Goal: Check status: Check status

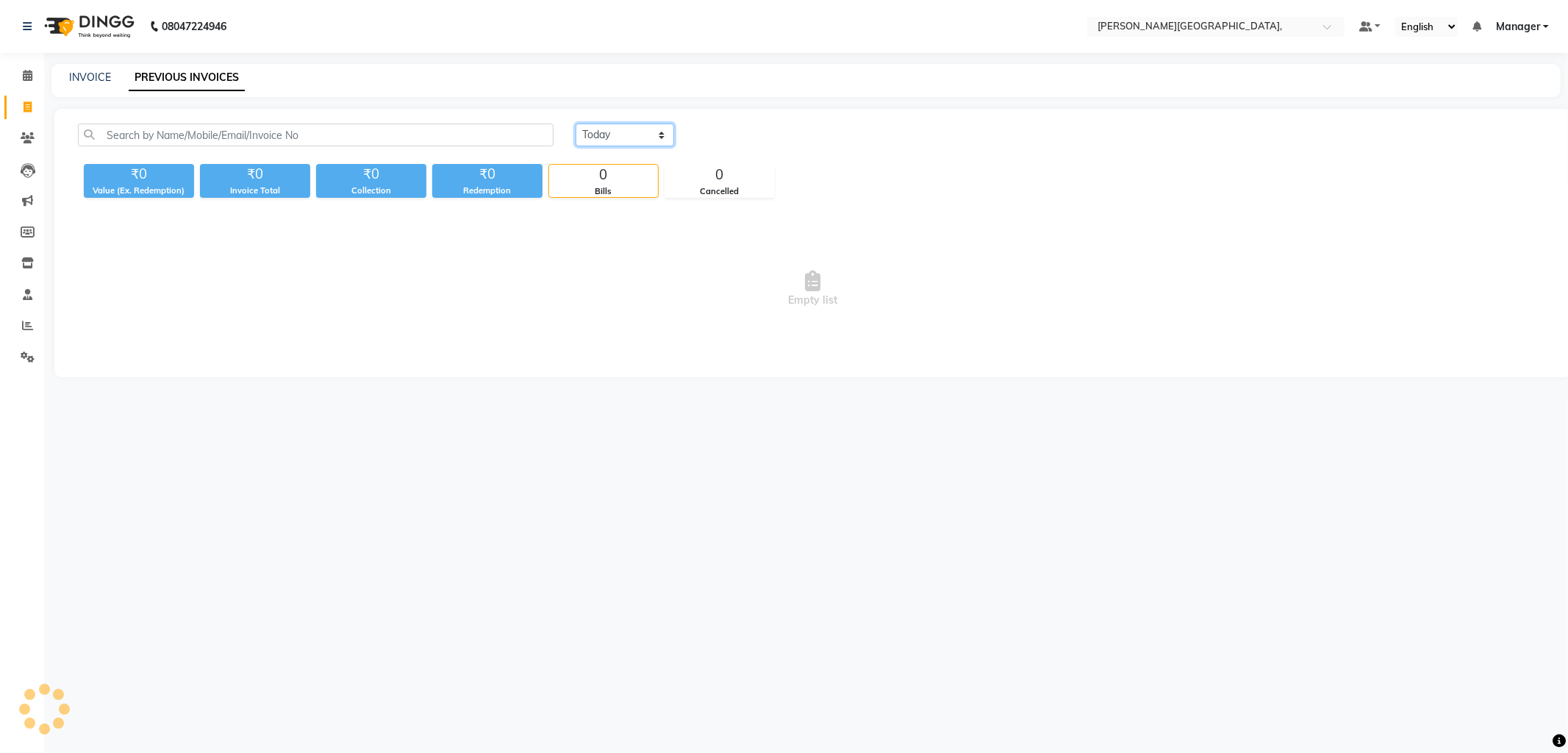
click at [658, 133] on select "Today Yesterday Custom Range" at bounding box center [624, 135] width 98 height 23
click at [575, 123] on select "Today Yesterday Custom Range" at bounding box center [624, 135] width 98 height 23
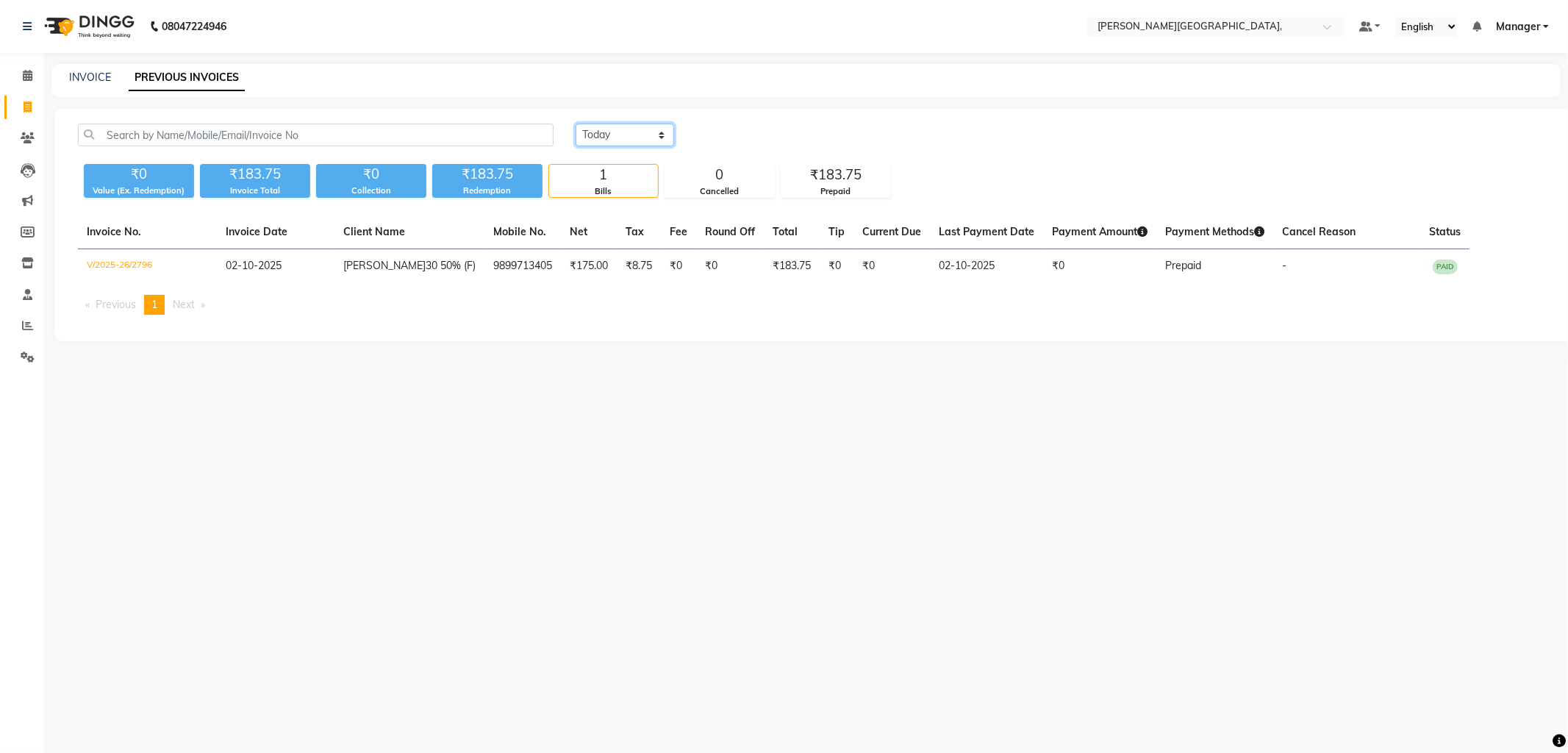
click at [666, 136] on select "Today Yesterday Custom Range" at bounding box center [624, 135] width 98 height 23
click at [575, 123] on select "Today Yesterday Custom Range" at bounding box center [624, 135] width 98 height 23
click at [667, 135] on select "Today Yesterday Custom Range" at bounding box center [624, 135] width 98 height 23
click at [575, 123] on select "Today Yesterday Custom Range" at bounding box center [624, 135] width 98 height 23
click at [658, 131] on select "Today Yesterday Custom Range" at bounding box center [624, 135] width 98 height 23
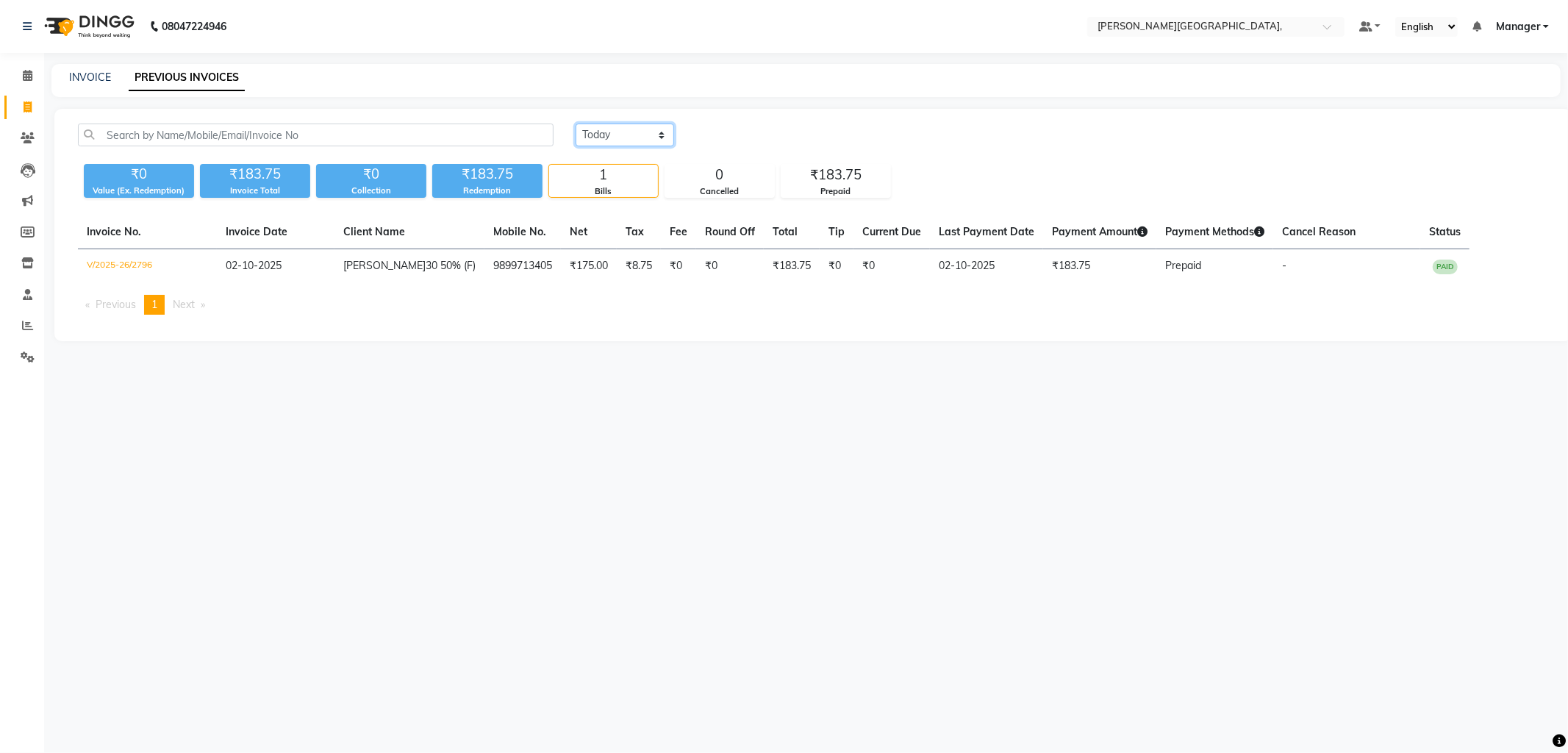
select select "yesterday"
click at [575, 123] on select "Today Yesterday Custom Range" at bounding box center [624, 135] width 98 height 23
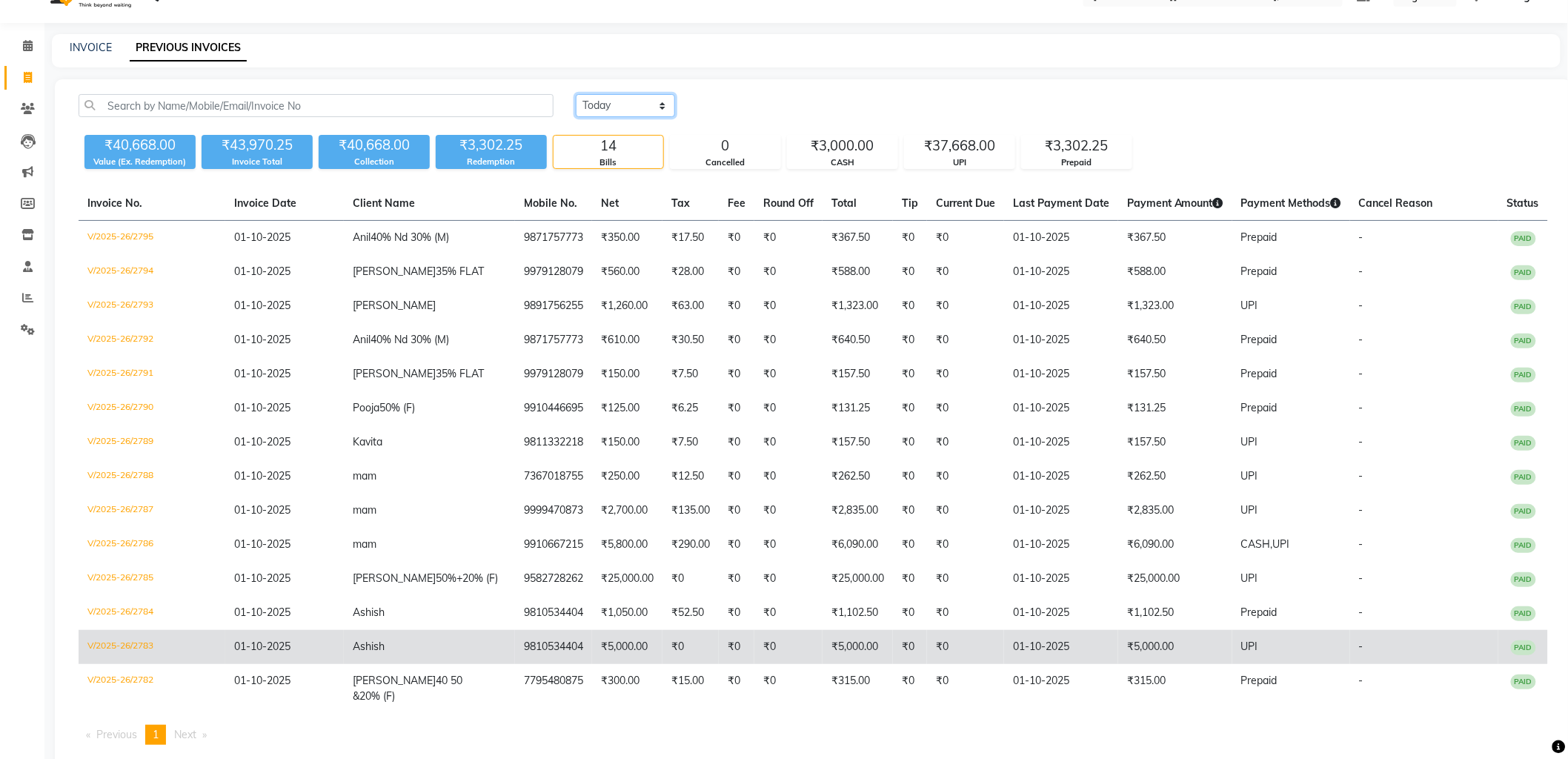
scroll to position [47, 0]
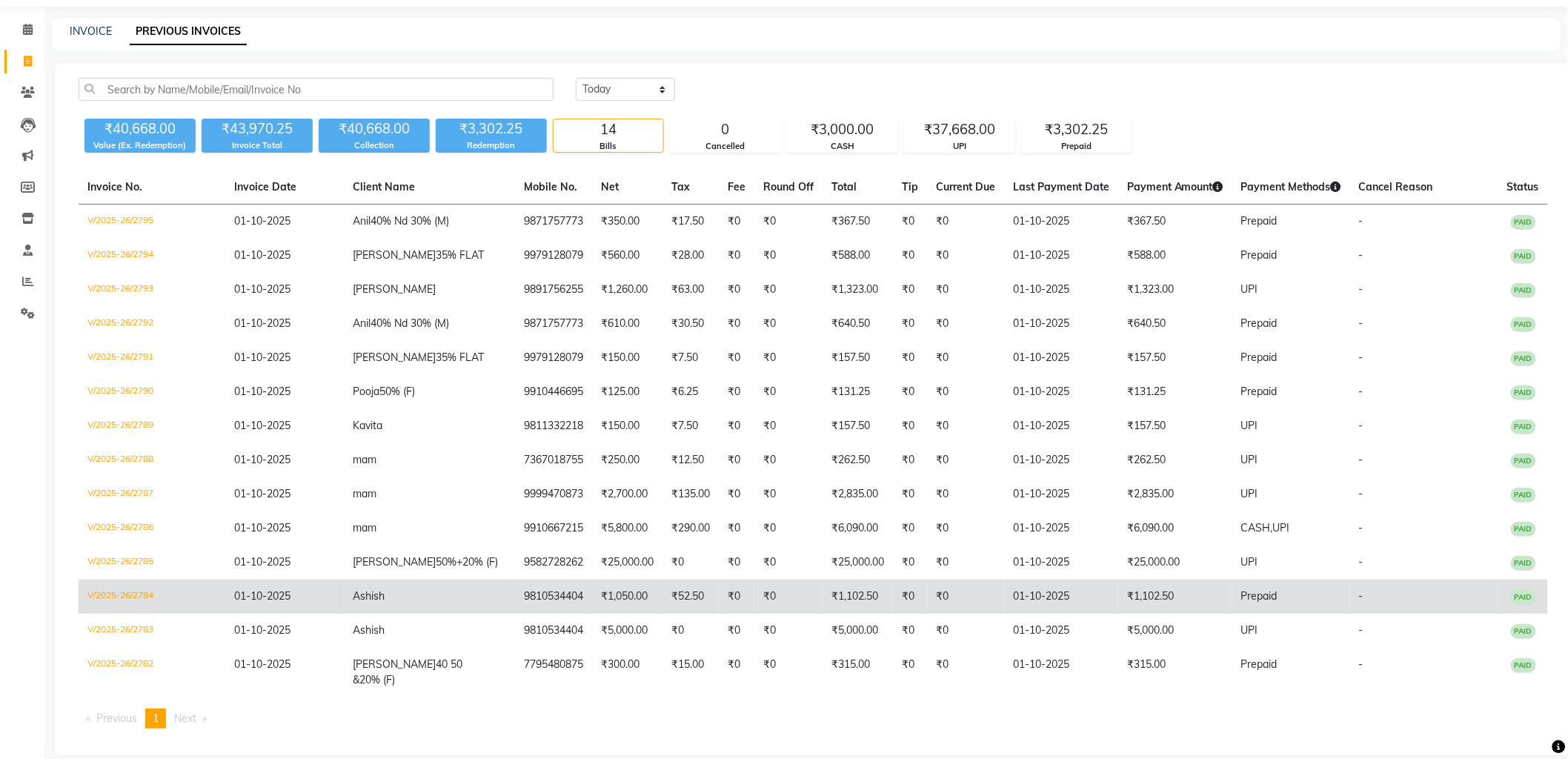
click at [1181, 596] on td "₹1,102.50" at bounding box center [1175, 597] width 114 height 34
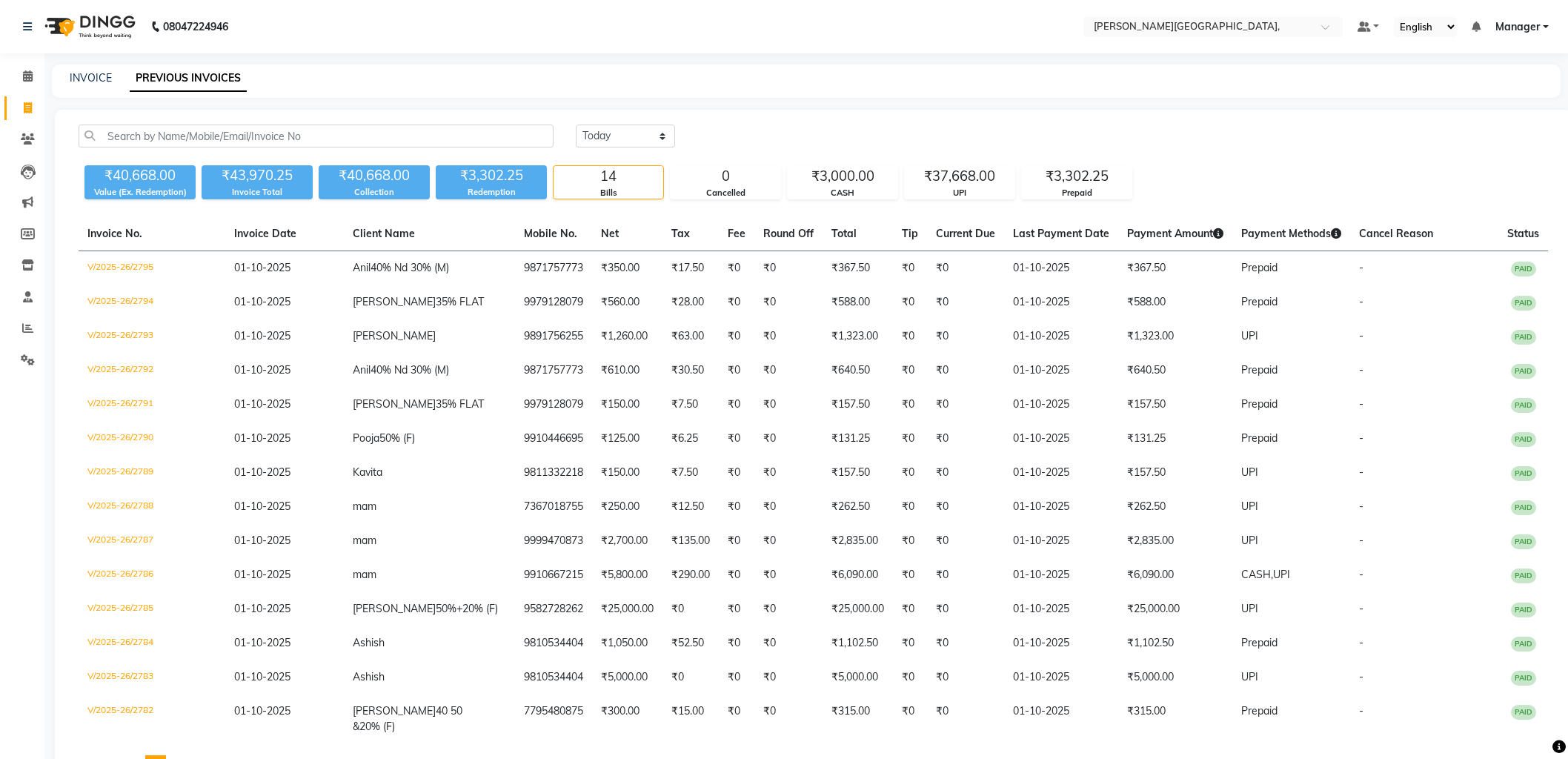
select select "[DATE]"
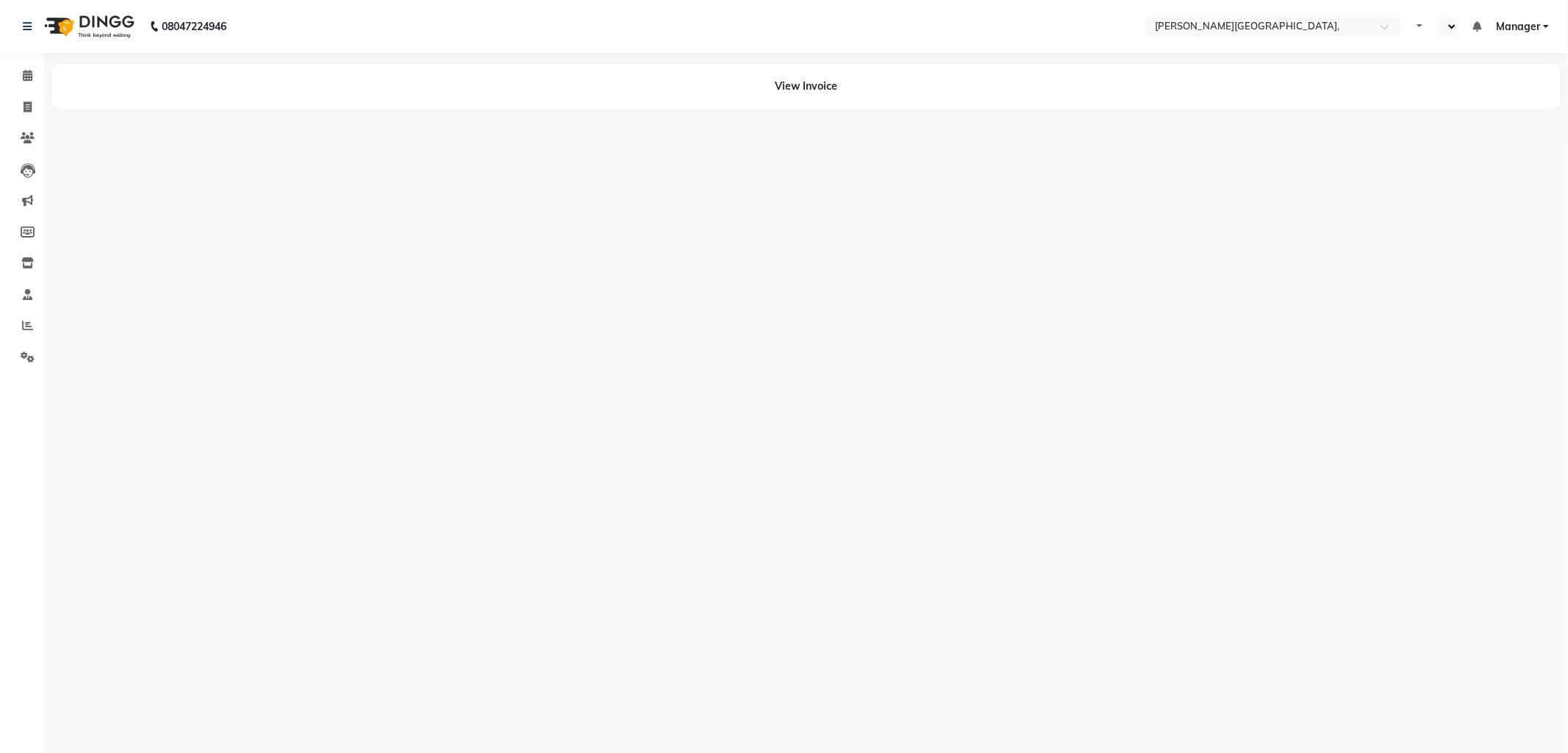
select select "en"
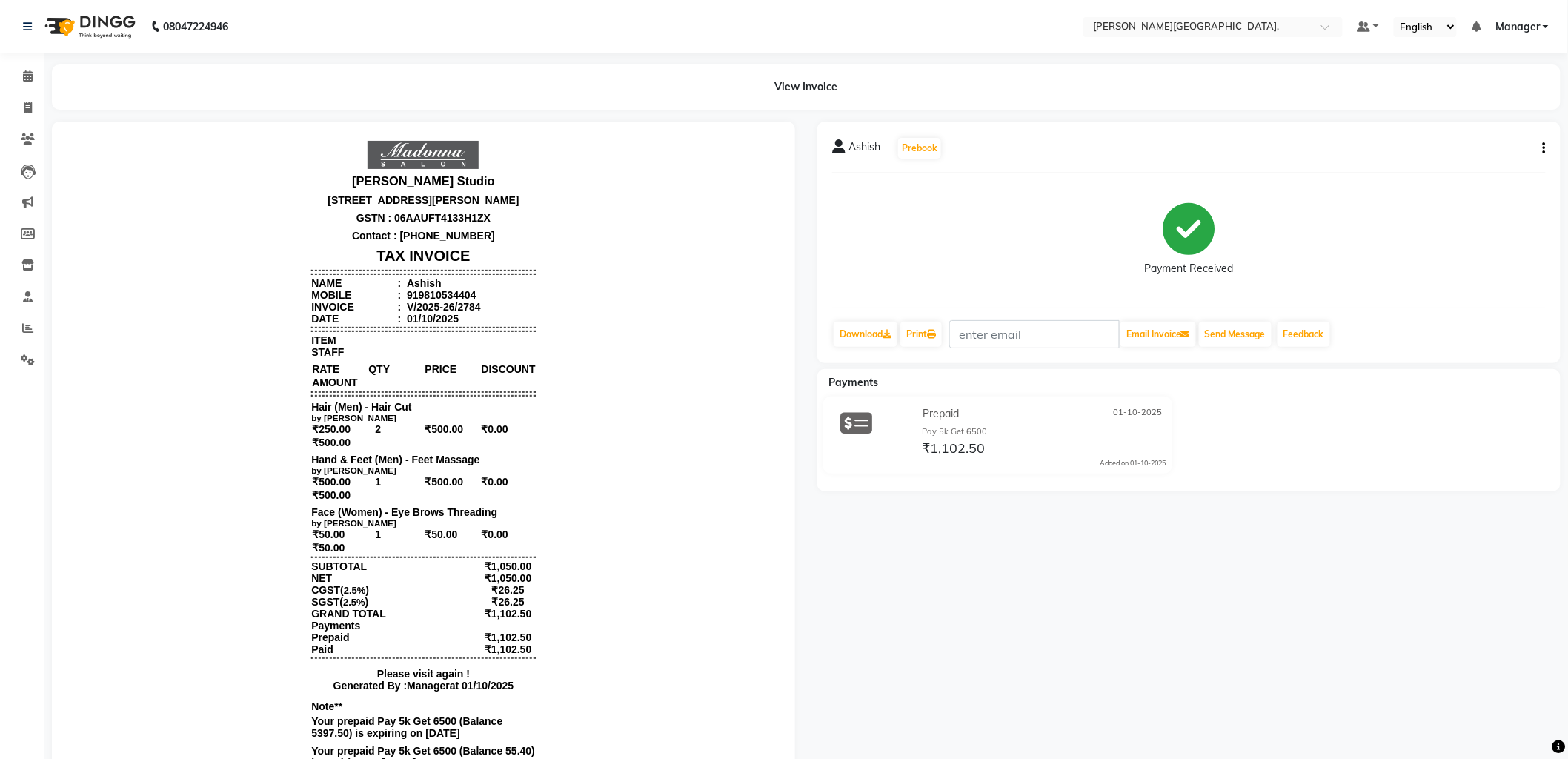
scroll to position [77, 0]
